Goal: Information Seeking & Learning: Learn about a topic

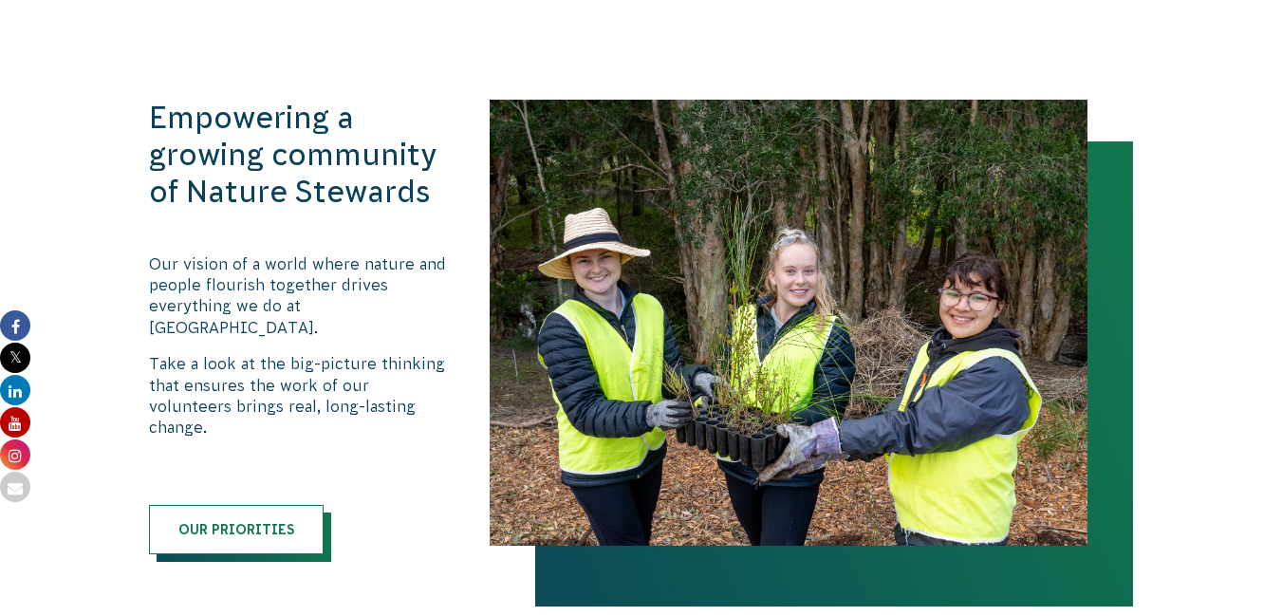
scroll to position [1900, 0]
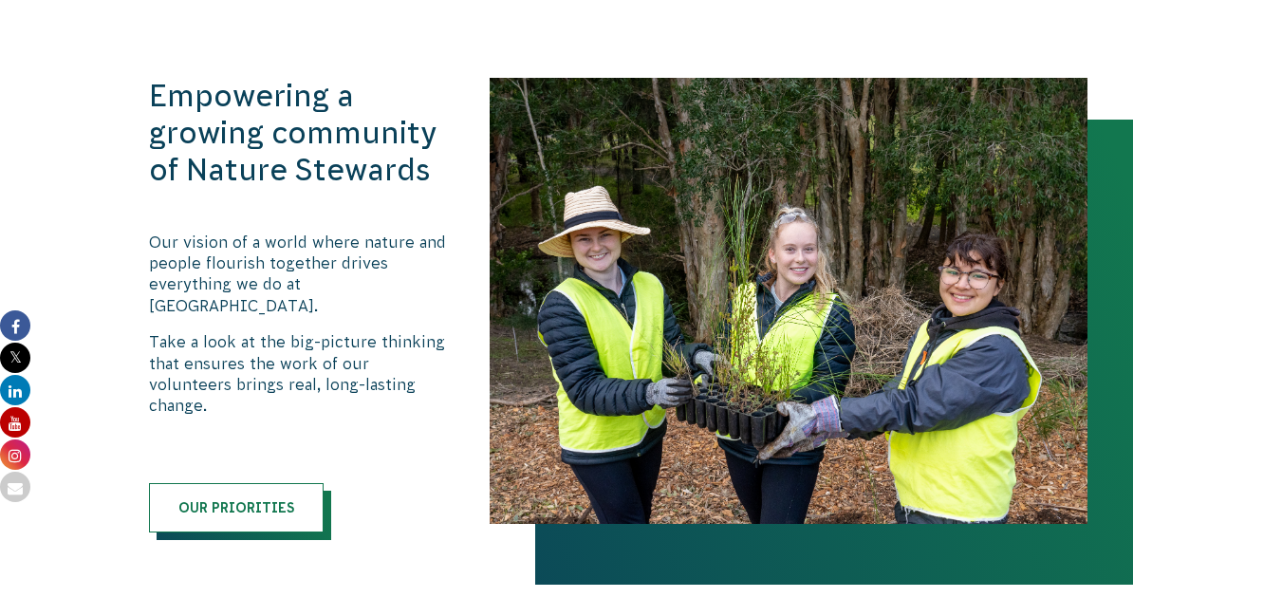
drag, startPoint x: 1289, startPoint y: 51, endPoint x: 1295, endPoint y: 219, distance: 168.1
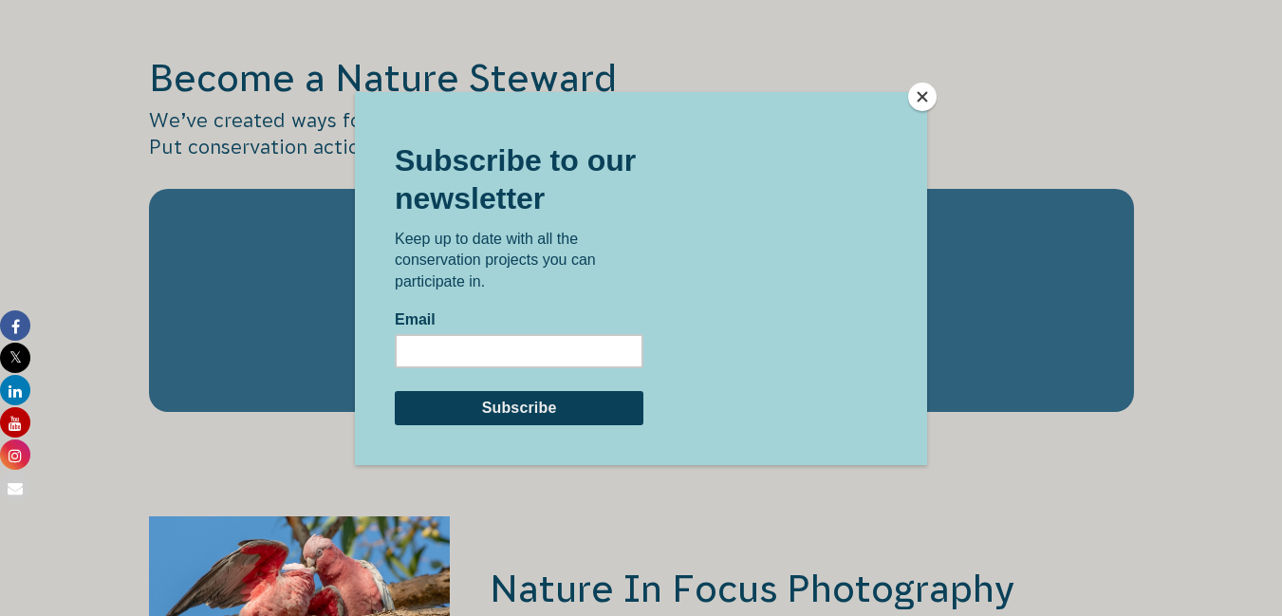
scroll to position [2907, 0]
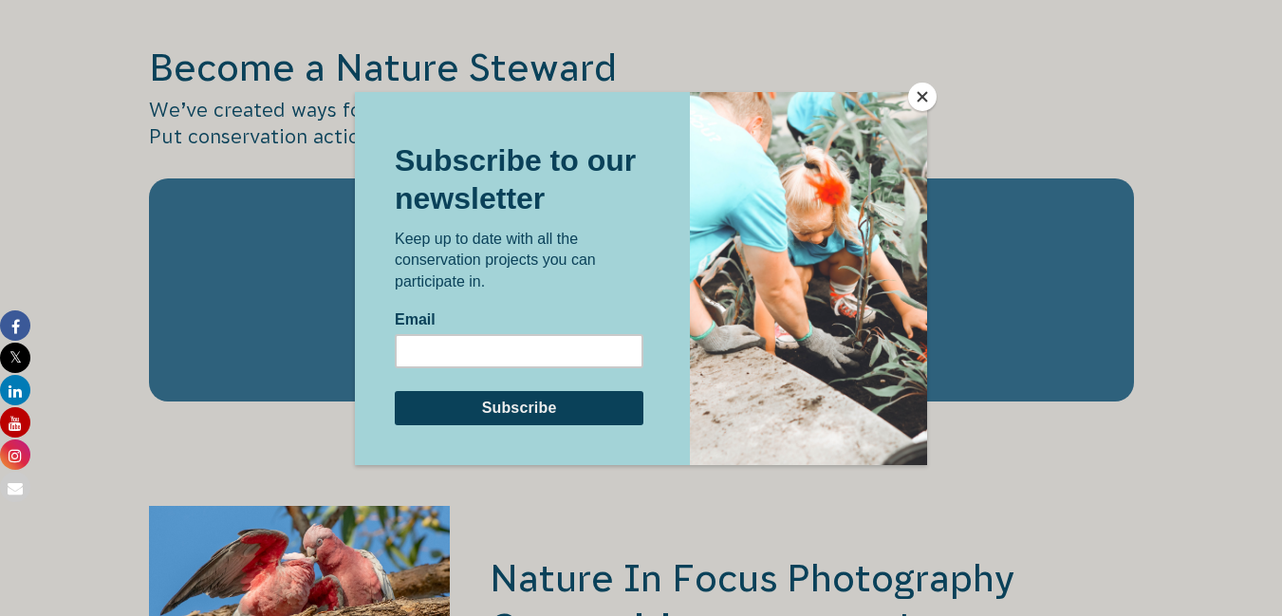
click at [918, 95] on button "Close" at bounding box center [922, 97] width 28 height 28
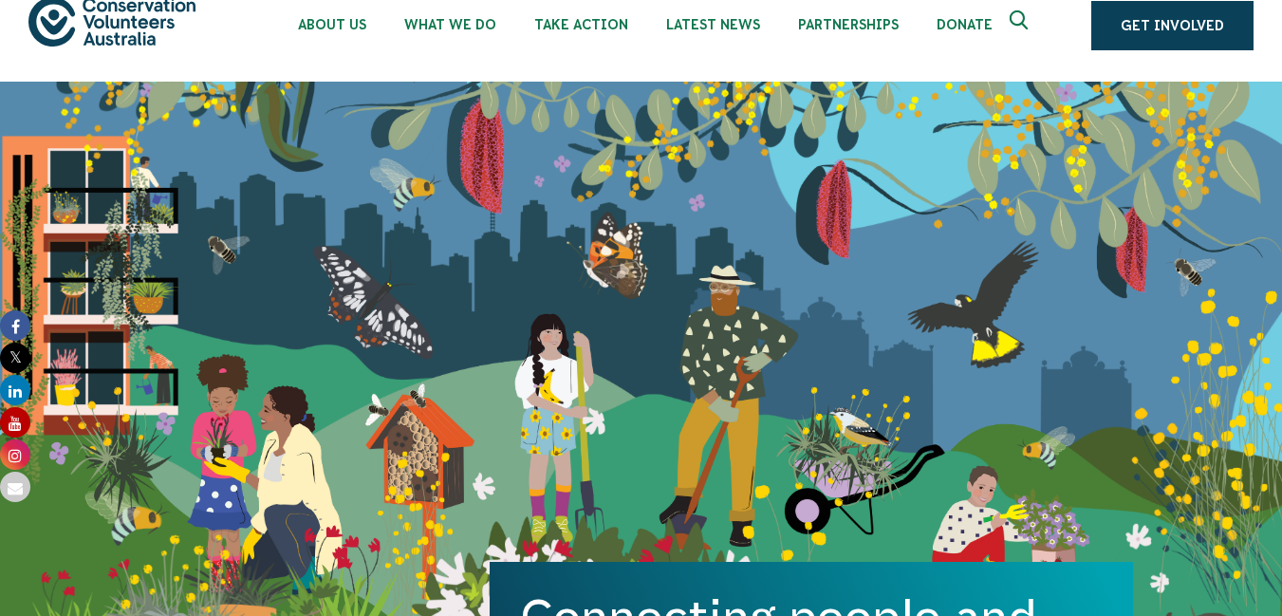
scroll to position [0, 0]
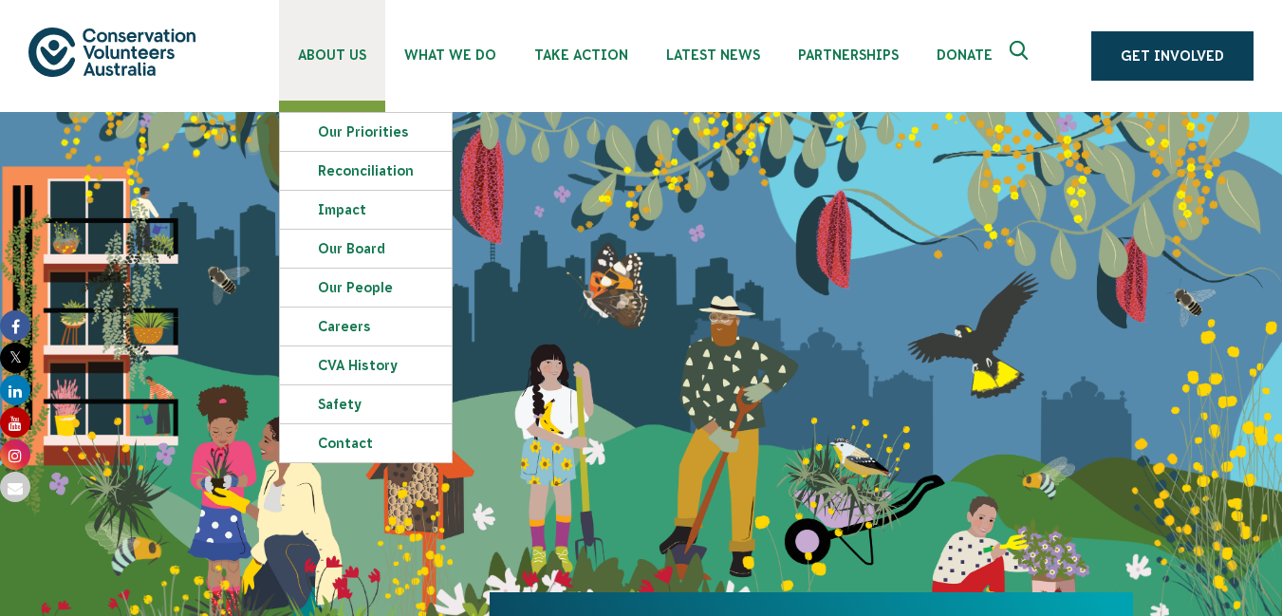
click at [297, 53] on link "About Us" at bounding box center [332, 50] width 106 height 101
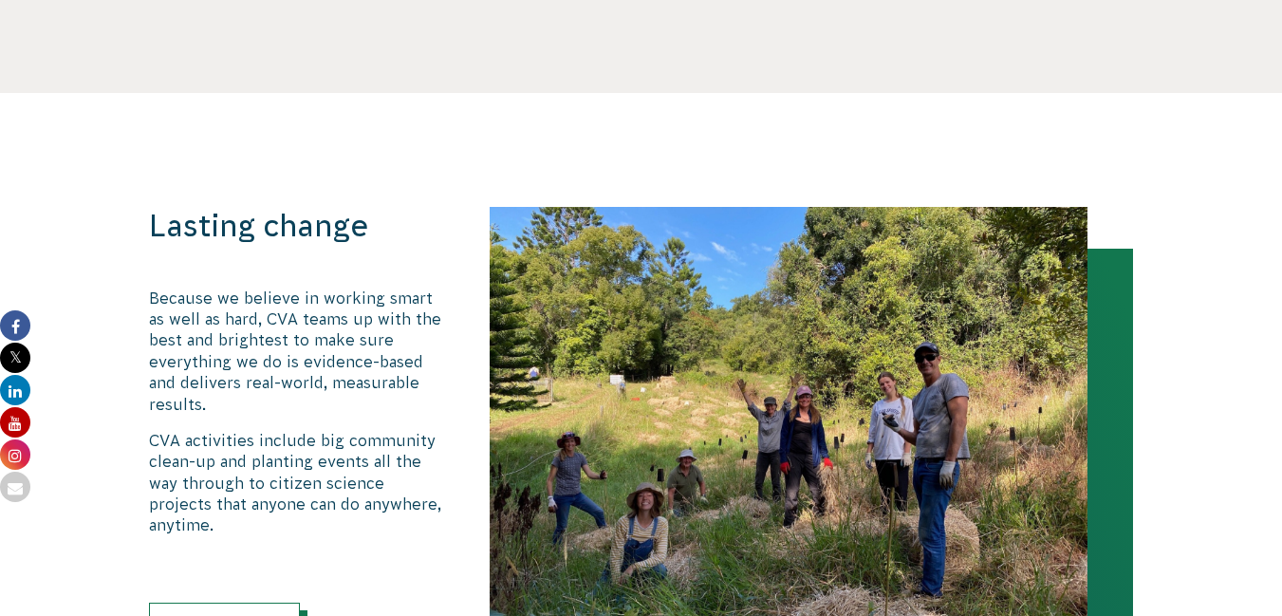
scroll to position [1003, 0]
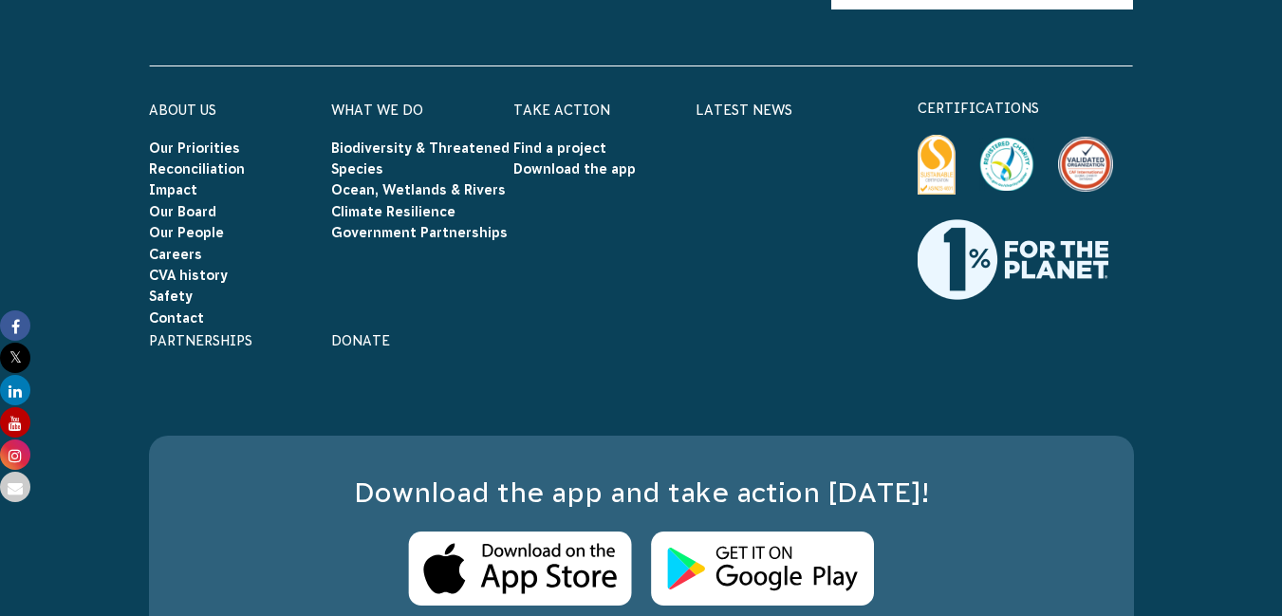
scroll to position [3837, 0]
